Goal: Transaction & Acquisition: Book appointment/travel/reservation

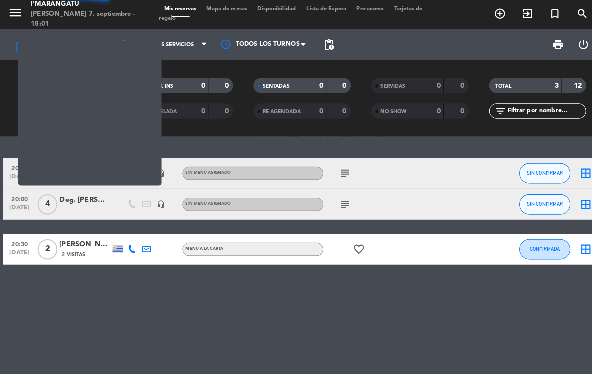
scroll to position [16, 0]
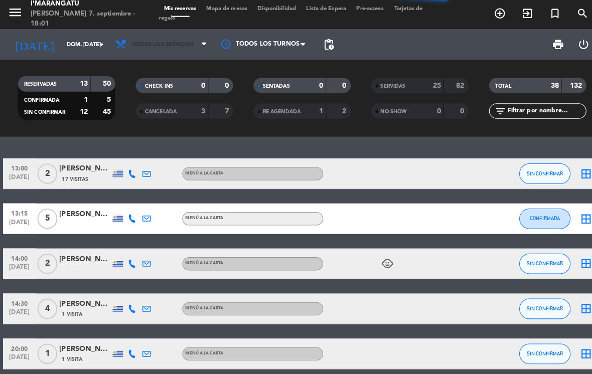
click at [185, 42] on span "Todos los servicios" at bounding box center [159, 45] width 60 height 7
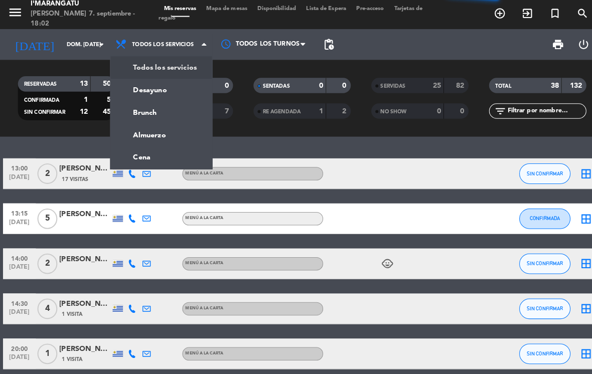
click at [146, 144] on ng-component "menu I'marangatu [PERSON_NAME] 7. septiembre - 18:02 Mis reservas Mapa de mesas…" at bounding box center [296, 187] width 592 height 374
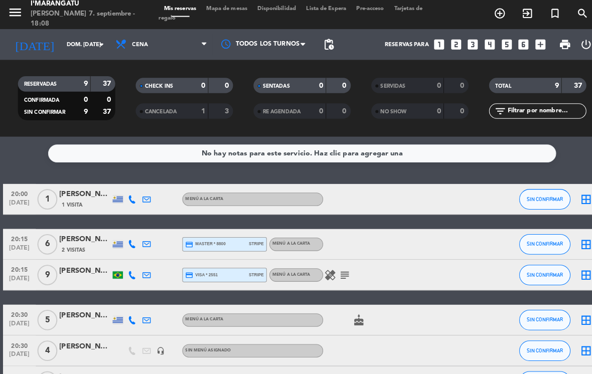
scroll to position [0, 0]
click at [482, 39] on icon "looks_4" at bounding box center [479, 45] width 13 height 13
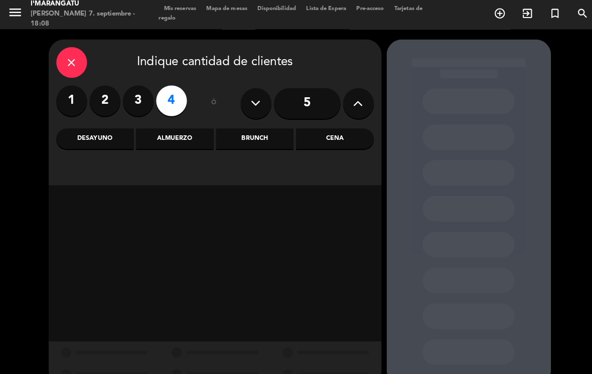
click at [330, 127] on div "Cena" at bounding box center [328, 137] width 76 height 20
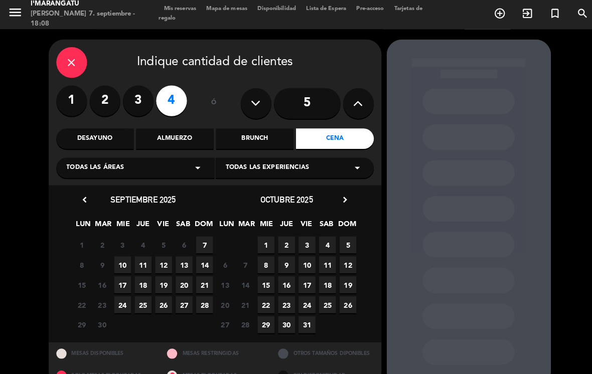
click at [207, 233] on span "7" at bounding box center [200, 241] width 17 height 17
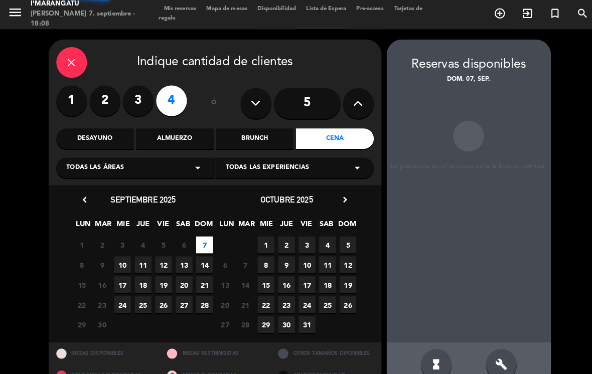
scroll to position [1, 0]
click at [201, 233] on span "7" at bounding box center [200, 241] width 17 height 17
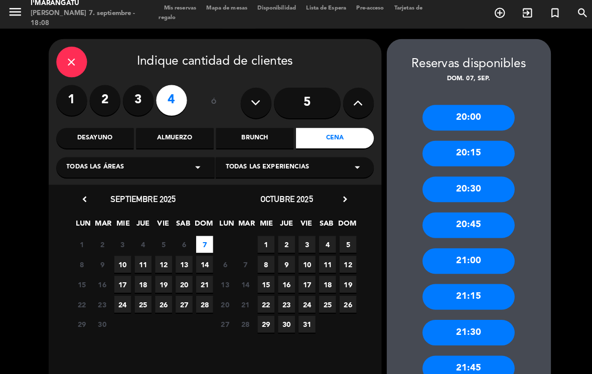
click at [444, 104] on div "20:00" at bounding box center [459, 116] width 90 height 25
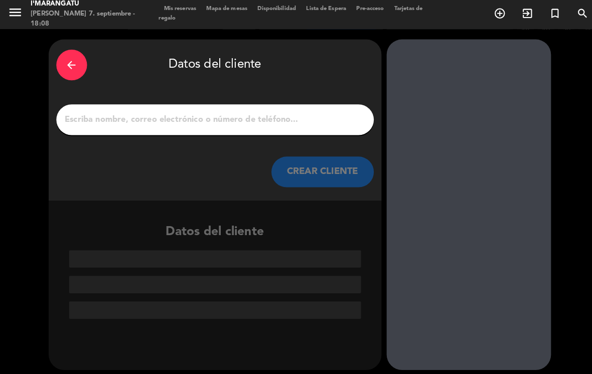
scroll to position [0, 0]
click at [98, 112] on input "1" at bounding box center [211, 119] width 296 height 14
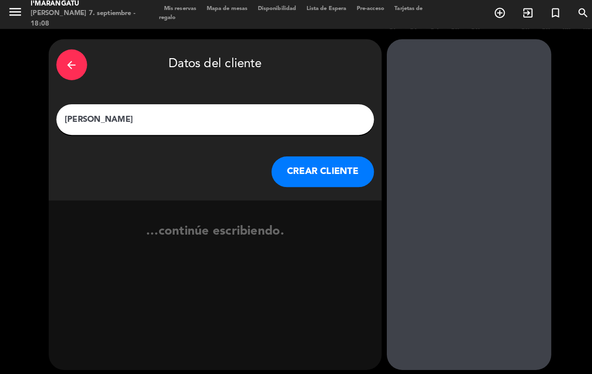
type input "[PERSON_NAME]"
click at [288, 155] on button "CREAR CLIENTE" at bounding box center [316, 170] width 100 height 30
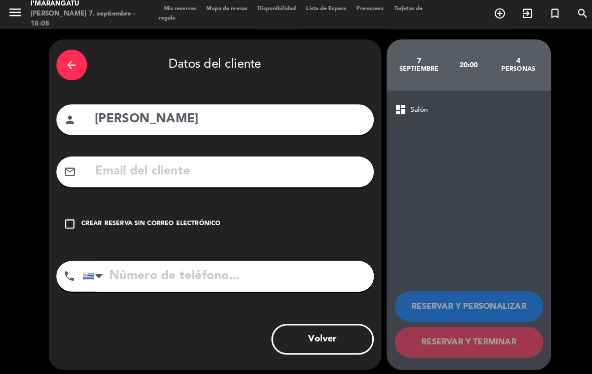
click at [62, 206] on div "check_box_outline_blank Crear reserva sin correo electrónico" at bounding box center [210, 221] width 311 height 30
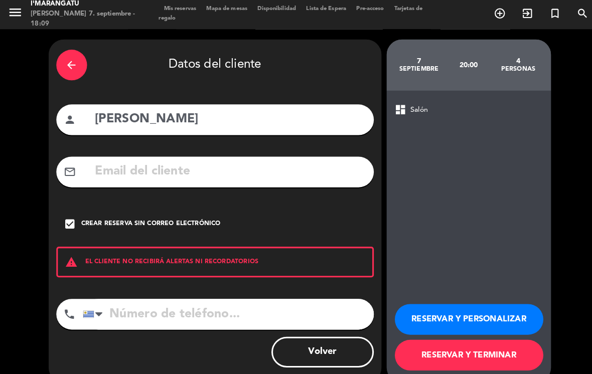
click at [462, 338] on button "RESERVAR Y TERMINAR" at bounding box center [459, 350] width 145 height 30
